Goal: Transaction & Acquisition: Purchase product/service

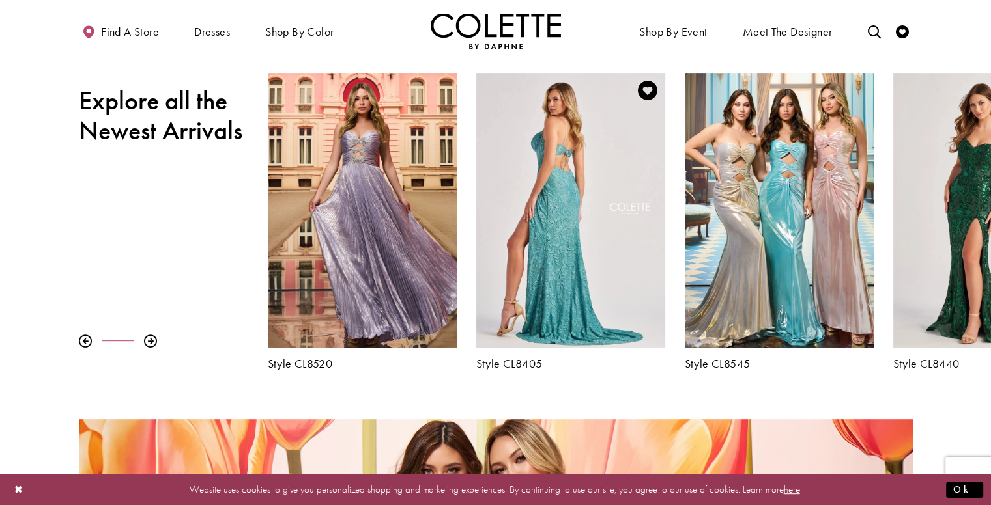
click at [532, 264] on div "Visit Colette by Daphne Style No. CL8405 Page" at bounding box center [570, 210] width 189 height 275
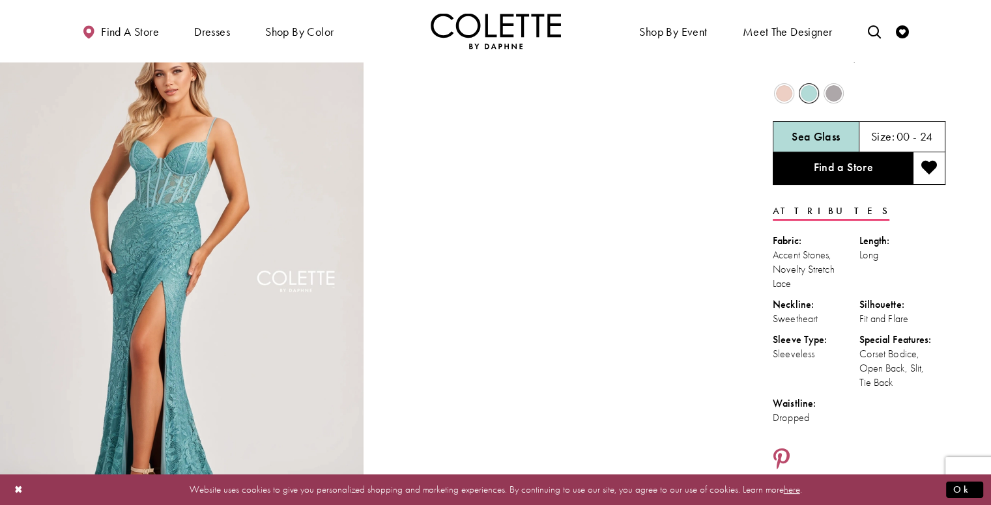
click at [834, 96] on span "Product color controls state depends on size chosen" at bounding box center [833, 93] width 16 height 16
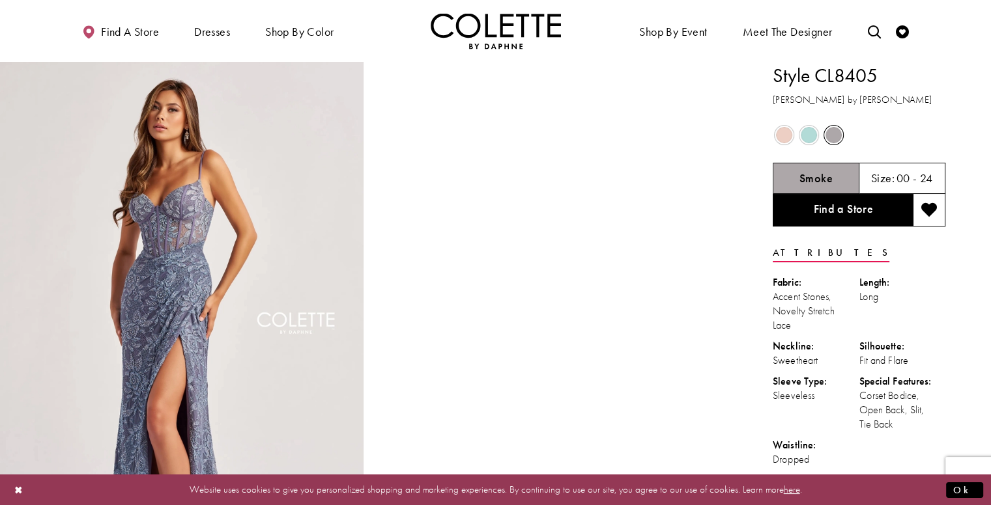
click at [784, 133] on span "Product color controls state depends on size chosen" at bounding box center [784, 135] width 16 height 16
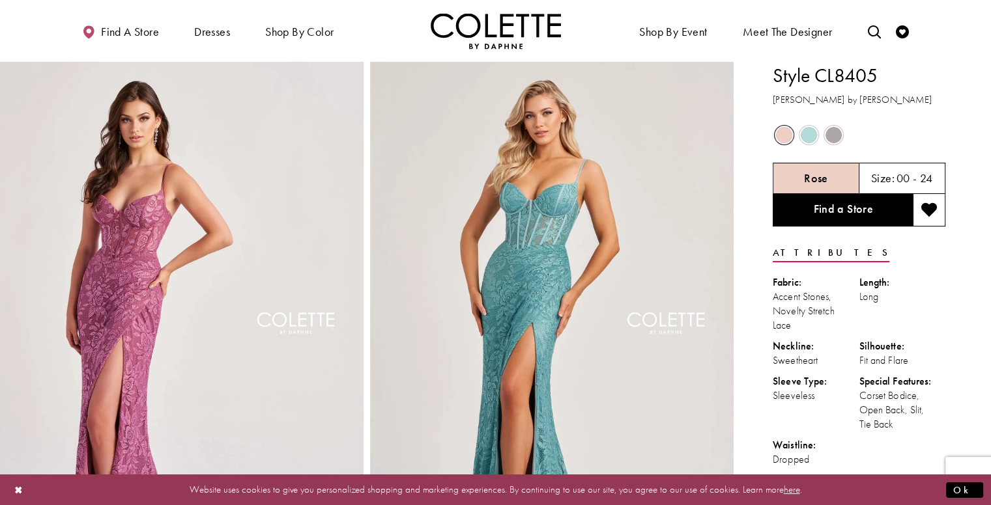
click at [806, 134] on span "Product color controls state depends on size chosen" at bounding box center [808, 135] width 16 height 16
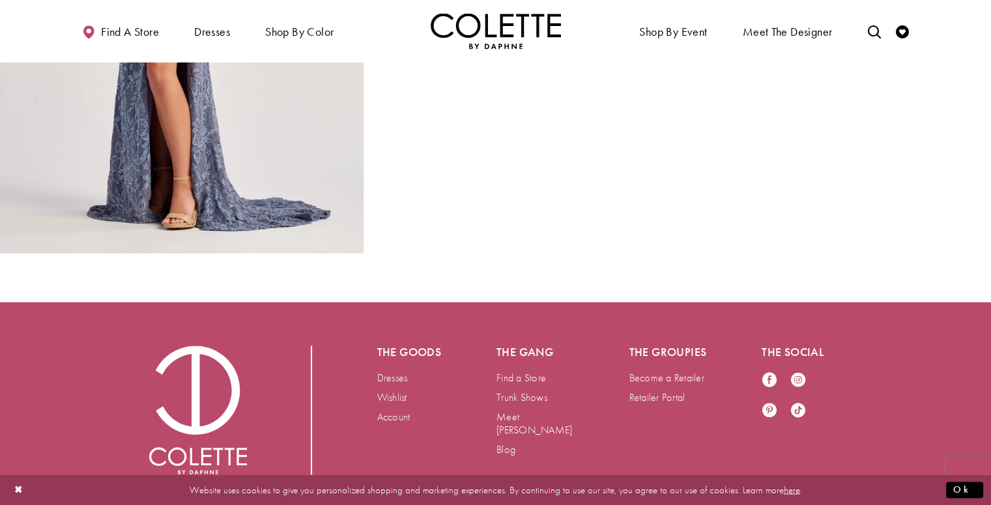
scroll to position [2010, 0]
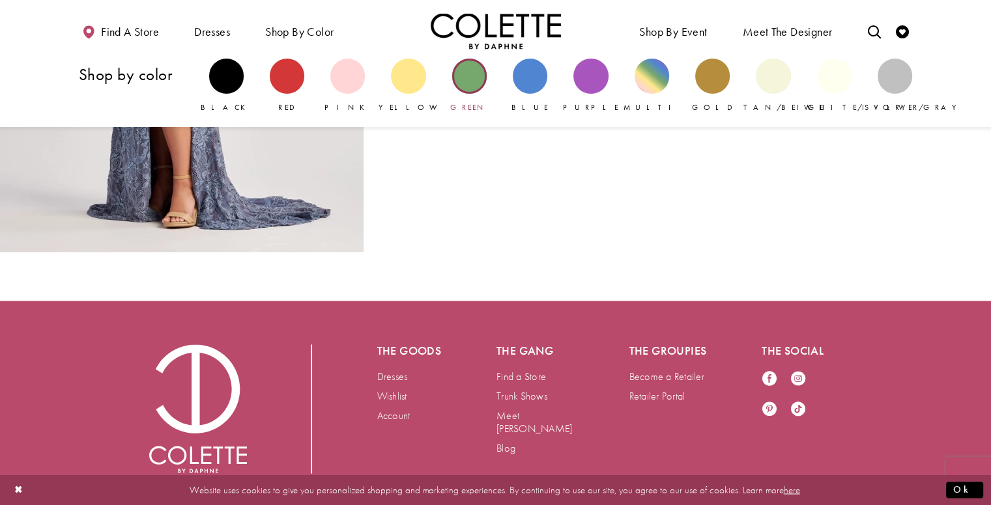
click at [465, 82] on div "Primary block" at bounding box center [469, 76] width 35 height 35
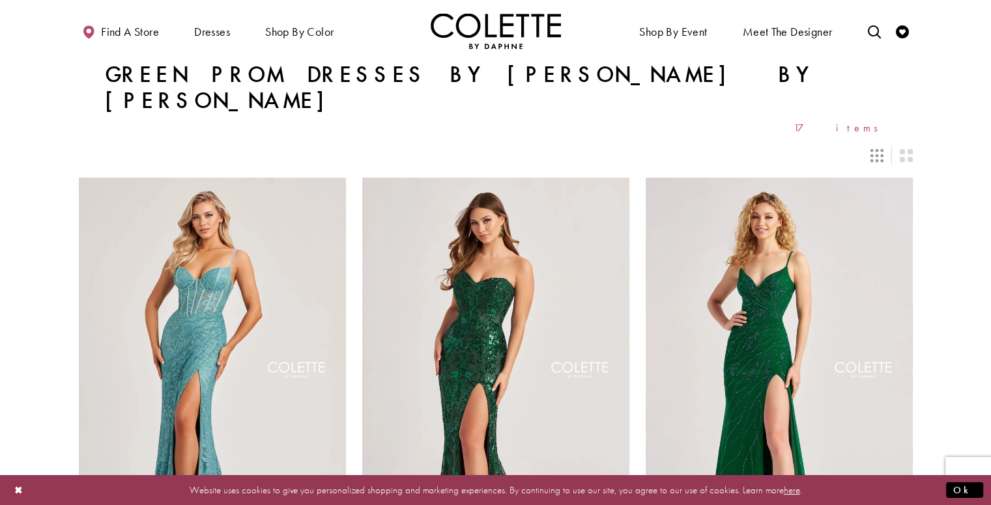
click at [520, 284] on img "Visit Colette by Daphne Style No. CL8440 Page" at bounding box center [495, 372] width 267 height 388
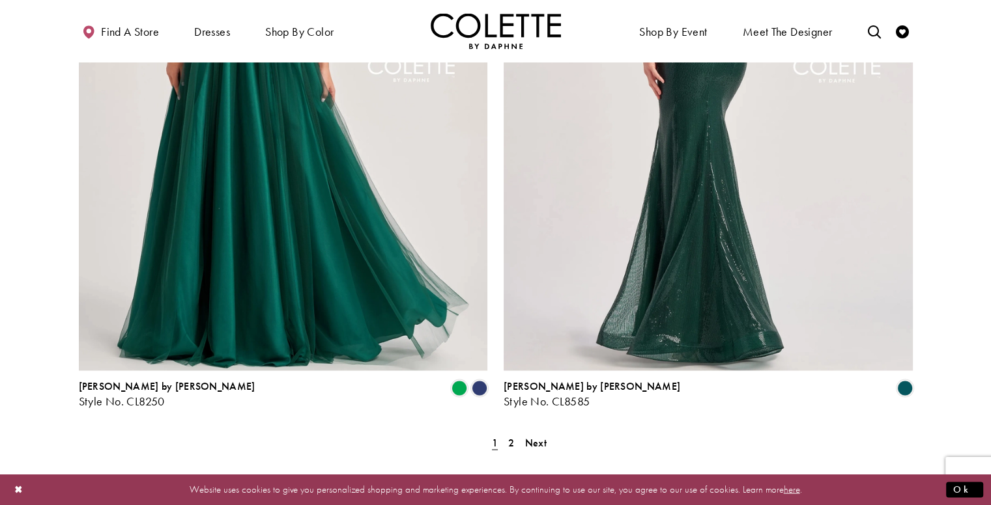
scroll to position [2664, 0]
